Goal: Information Seeking & Learning: Learn about a topic

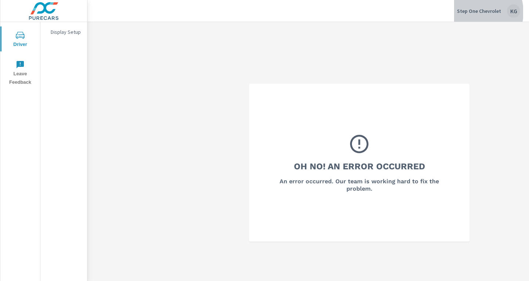
click at [473, 12] on p "Step One Chevrolet" at bounding box center [479, 11] width 44 height 7
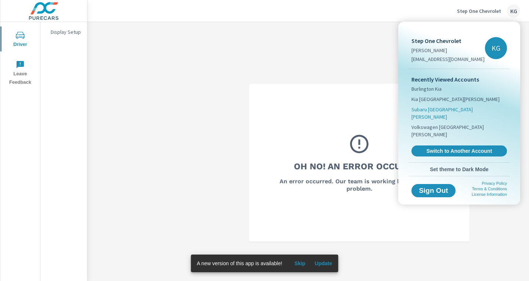
click at [421, 108] on span "Subaru [GEOGRAPHIC_DATA][PERSON_NAME]" at bounding box center [458, 113] width 95 height 15
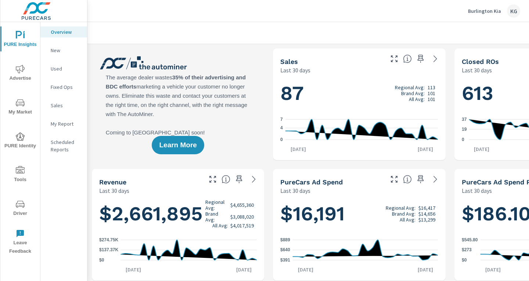
scroll to position [0, 0]
click at [512, 12] on div "KG" at bounding box center [513, 10] width 13 height 13
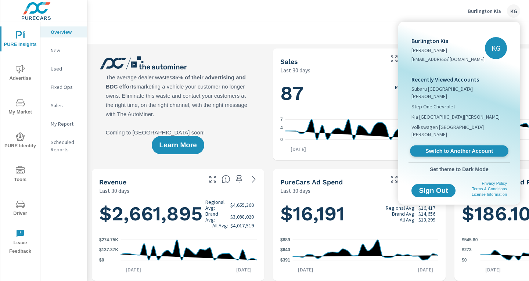
click at [452, 145] on link "Switch to Another Account" at bounding box center [459, 150] width 98 height 11
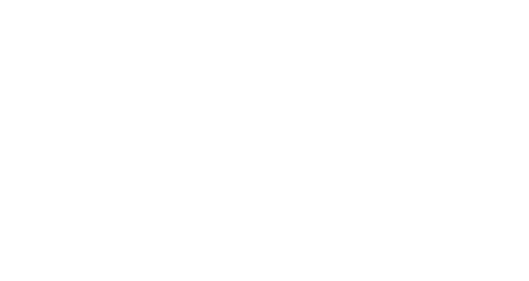
click at [442, 0] on html at bounding box center [264, 0] width 529 height 0
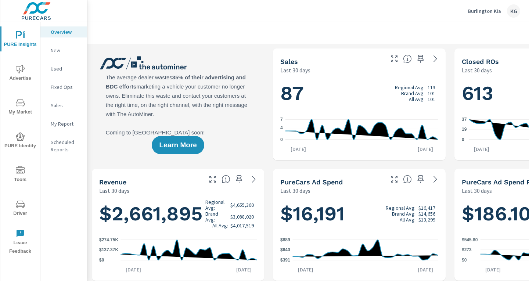
scroll to position [0, 0]
click at [509, 12] on div "KG" at bounding box center [513, 10] width 13 height 13
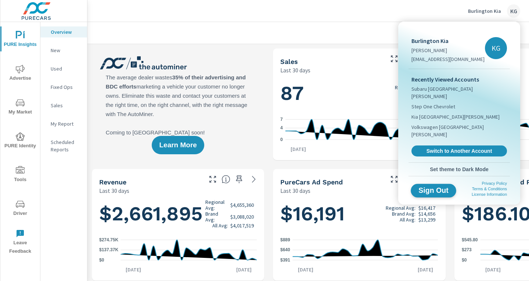
click at [433, 187] on span "Sign Out" at bounding box center [433, 190] width 33 height 7
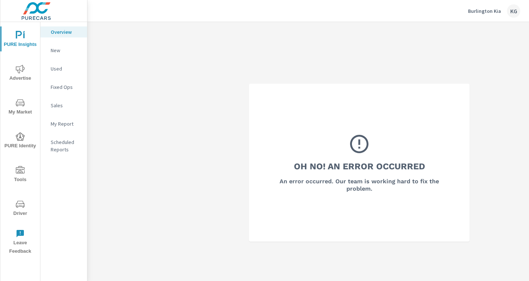
click at [512, 12] on div "KG" at bounding box center [513, 10] width 13 height 13
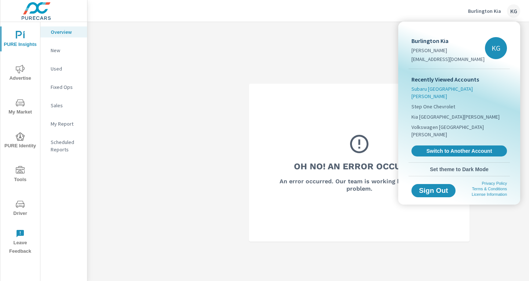
click at [447, 90] on span "Subaru [GEOGRAPHIC_DATA][PERSON_NAME]" at bounding box center [458, 92] width 95 height 15
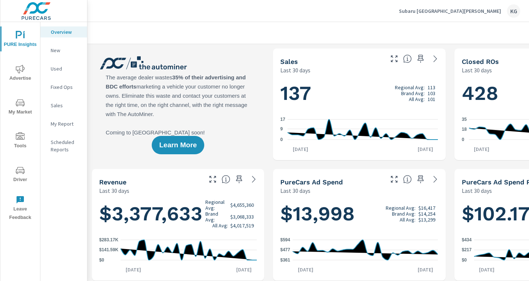
scroll to position [0, 0]
click at [62, 51] on p "New" at bounding box center [66, 50] width 30 height 7
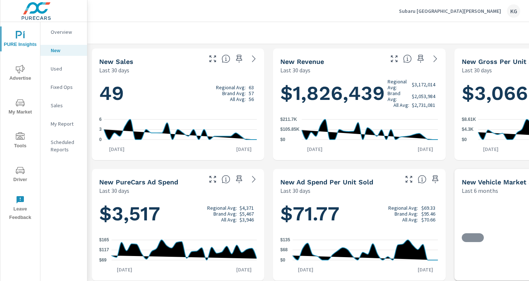
scroll to position [0, 0]
click at [59, 125] on p "My Report" at bounding box center [66, 123] width 30 height 7
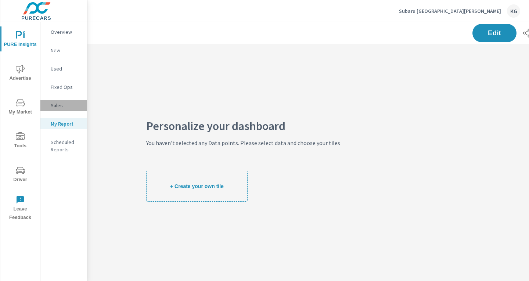
click at [63, 105] on p "Sales" at bounding box center [66, 105] width 30 height 7
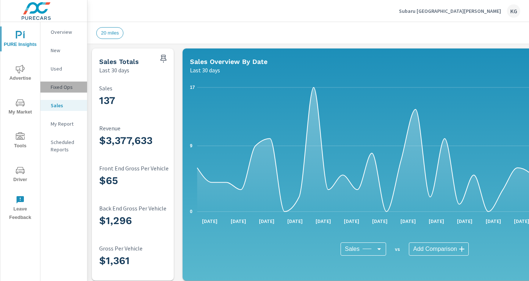
click at [59, 86] on p "Fixed Ops" at bounding box center [66, 86] width 30 height 7
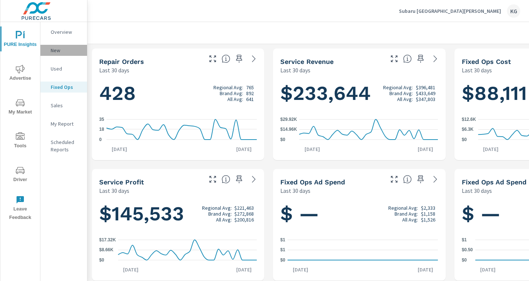
click at [61, 51] on p "New" at bounding box center [66, 50] width 30 height 7
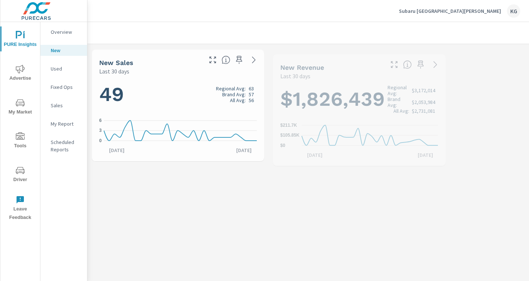
scroll to position [0, 0]
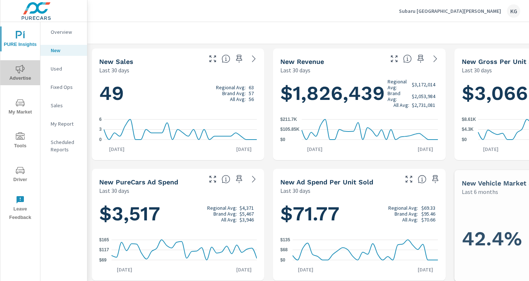
click at [24, 73] on span "Advertise" at bounding box center [20, 74] width 35 height 18
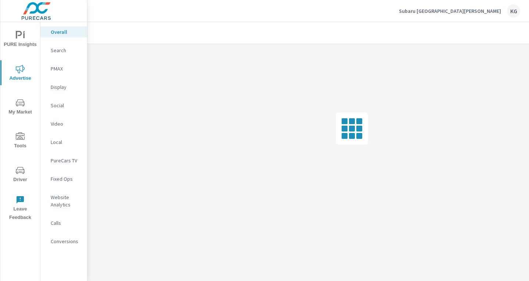
click at [61, 72] on p "PMAX" at bounding box center [66, 68] width 30 height 7
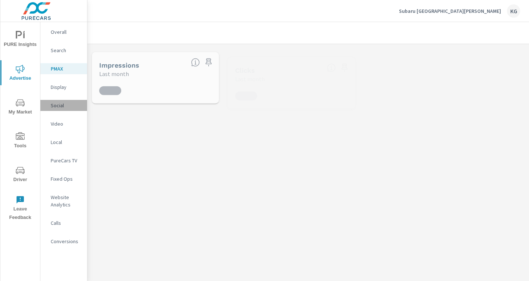
click at [59, 106] on p "Social" at bounding box center [66, 105] width 30 height 7
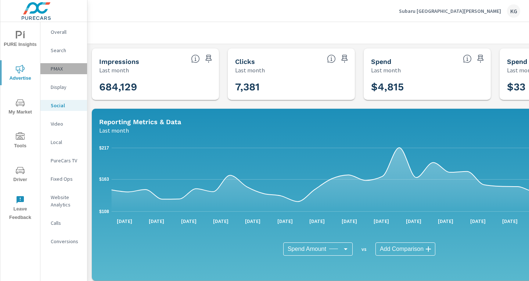
click at [62, 69] on p "PMAX" at bounding box center [66, 68] width 30 height 7
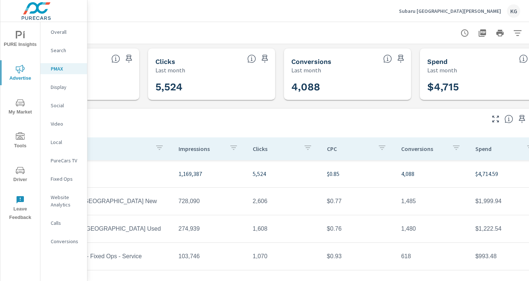
scroll to position [0, 108]
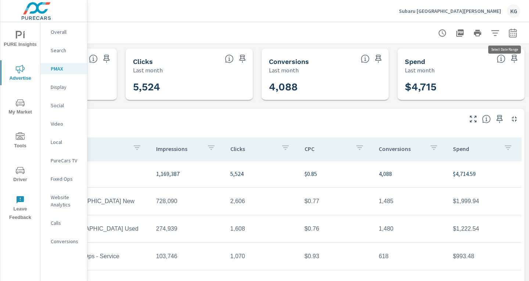
click at [510, 33] on icon "button" at bounding box center [512, 34] width 5 height 3
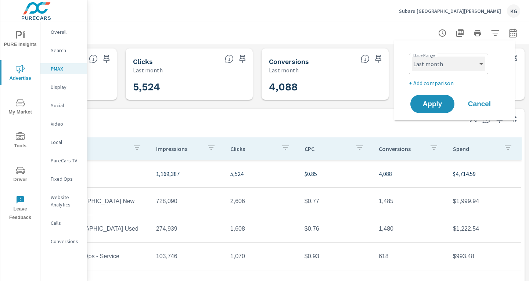
click at [465, 57] on select "Custom Yesterday Last week Last 7 days Last 14 days Last 30 days Last 45 days L…" at bounding box center [447, 64] width 73 height 15
click at [411, 57] on select "Custom Yesterday Last week Last 7 days Last 14 days Last 30 days Last 45 days L…" at bounding box center [447, 64] width 73 height 15
select select "Last 14 days"
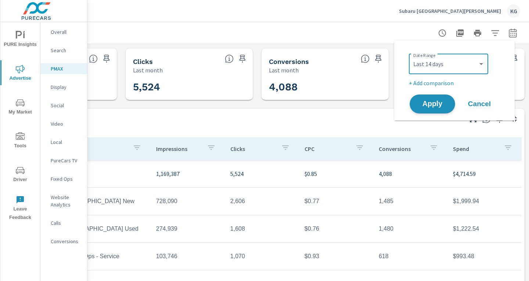
click at [436, 102] on span "Apply" at bounding box center [432, 104] width 30 height 7
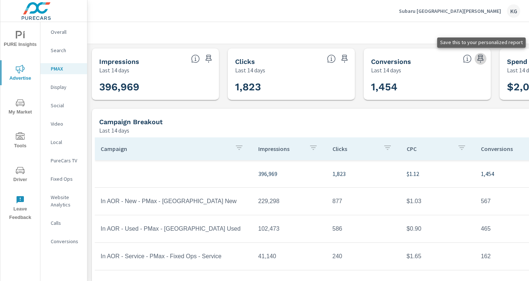
click at [479, 58] on icon "button" at bounding box center [480, 59] width 6 height 8
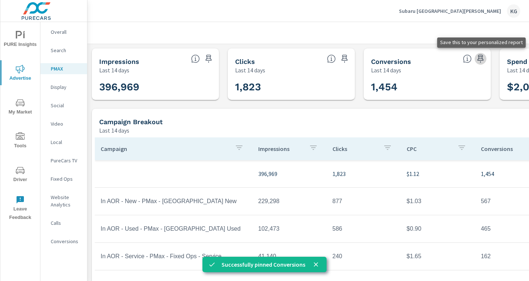
click at [479, 58] on icon "button" at bounding box center [480, 59] width 6 height 8
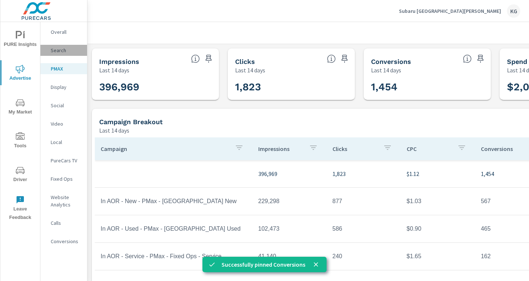
click at [63, 52] on p "Search" at bounding box center [66, 50] width 30 height 7
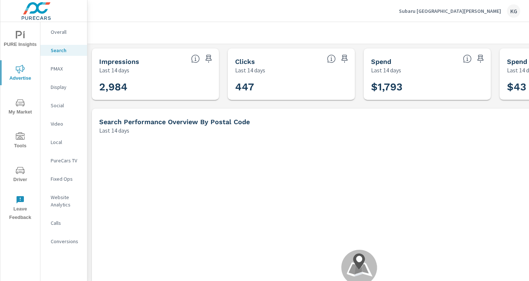
scroll to position [302, 0]
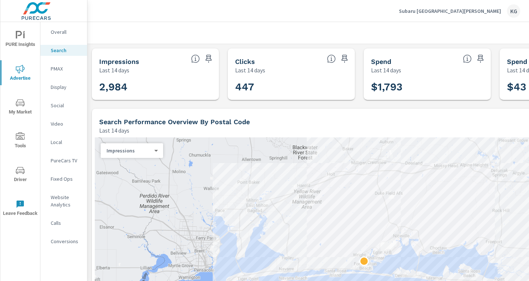
click at [20, 101] on icon "nav menu" at bounding box center [20, 102] width 9 height 9
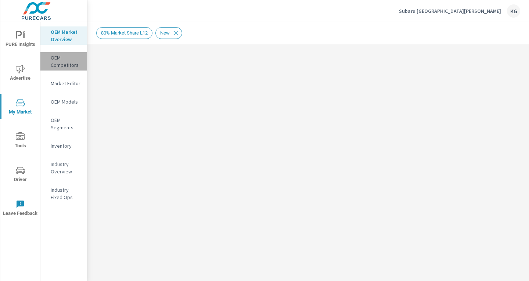
click at [58, 63] on p "OEM Competitors" at bounding box center [66, 61] width 30 height 15
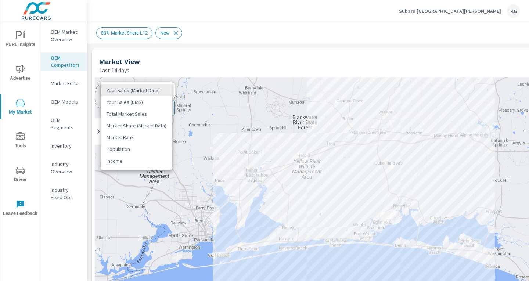
click at [139, 94] on body "PURE Insights Advertise My Market Tools Driver Leave Feedback OEM Market Overvi…" at bounding box center [264, 140] width 529 height 281
click at [137, 101] on li "Your Sales (DMS)" at bounding box center [137, 102] width 72 height 12
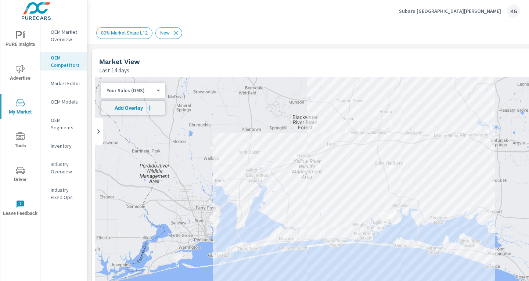
click at [140, 94] on div "Your Sales (DMS) 1 ​" at bounding box center [133, 90] width 65 height 15
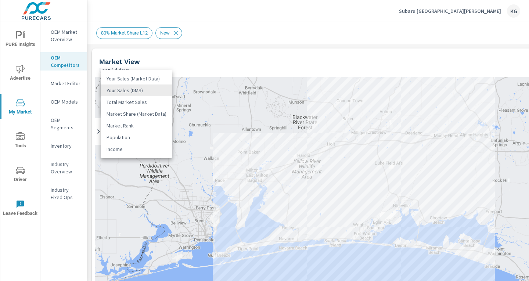
click at [150, 89] on body "PURE Insights Advertise My Market Tools Driver Leave Feedback OEM Market Overvi…" at bounding box center [264, 140] width 529 height 281
click at [139, 113] on li "Market Share (Market Data)" at bounding box center [137, 114] width 72 height 12
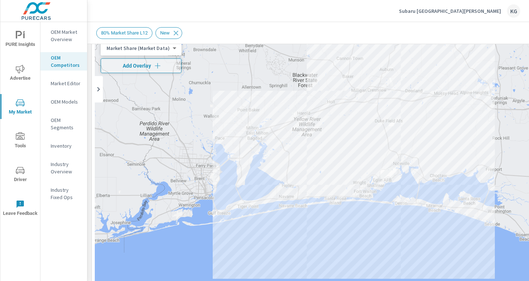
scroll to position [1, 0]
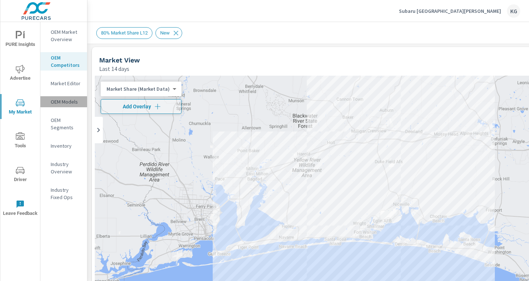
click at [57, 101] on p "OEM Models" at bounding box center [66, 101] width 30 height 7
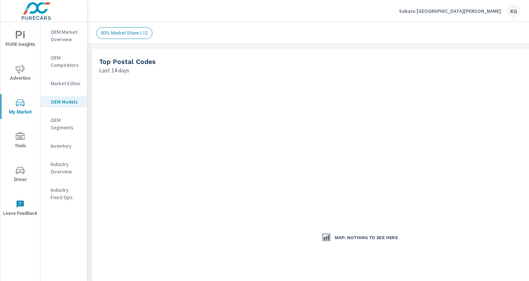
click at [62, 145] on p "Inventory" at bounding box center [66, 145] width 30 height 7
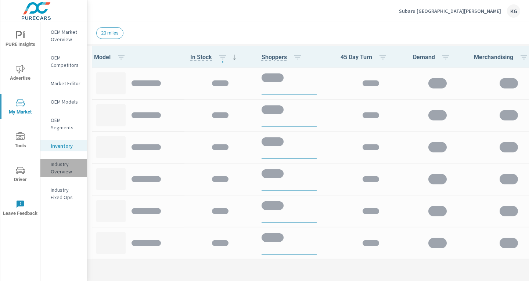
click at [63, 166] on p "Industry Overview" at bounding box center [66, 167] width 30 height 15
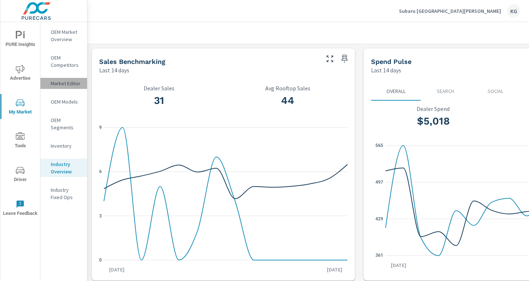
click at [73, 84] on p "Market Editor" at bounding box center [66, 83] width 30 height 7
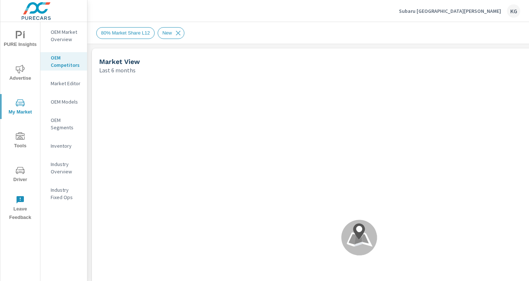
scroll to position [0, 0]
